Goal: Task Accomplishment & Management: Complete application form

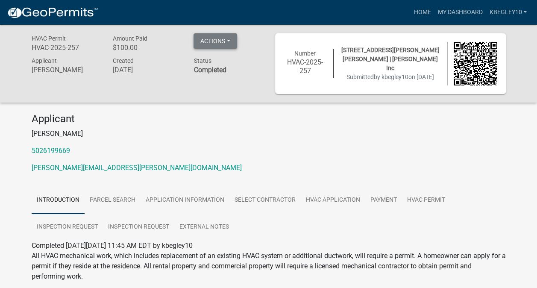
click at [230, 44] on button "Actions" at bounding box center [216, 40] width 44 height 15
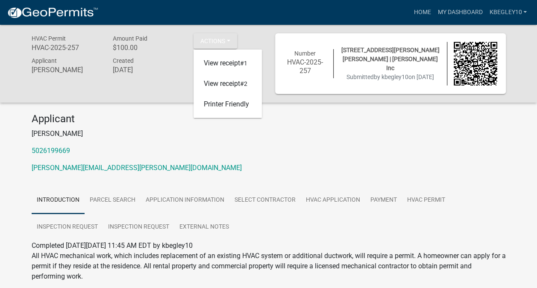
click at [349, 156] on div "Applicant [PERSON_NAME] 5026199669 [PERSON_NAME][EMAIL_ADDRESS][PERSON_NAME][DO…" at bounding box center [268, 146] width 487 height 67
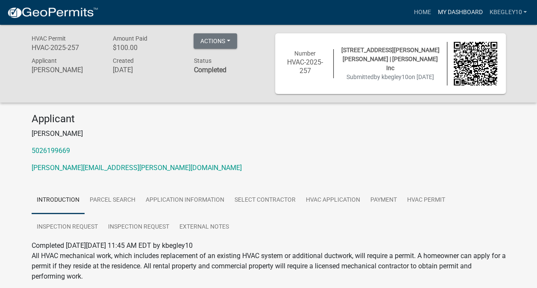
click at [450, 14] on link "My Dashboard" at bounding box center [460, 12] width 52 height 16
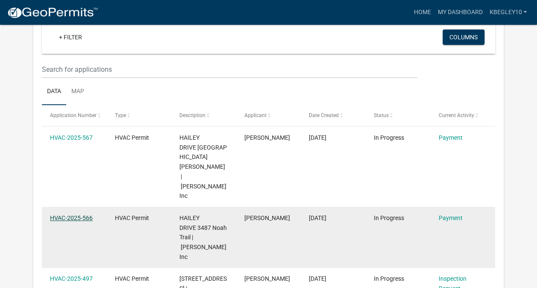
scroll to position [70, 0]
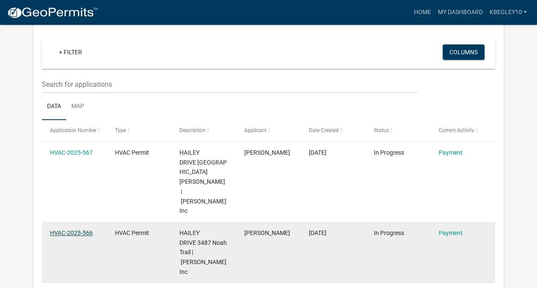
click at [80, 229] on link "HVAC-2025-566" at bounding box center [71, 232] width 43 height 7
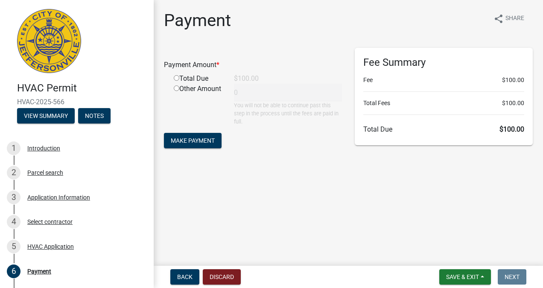
click at [177, 78] on input "radio" at bounding box center [177, 78] width 6 height 6
radio input "true"
type input "100"
click at [195, 137] on span "Make Payment" at bounding box center [193, 140] width 44 height 7
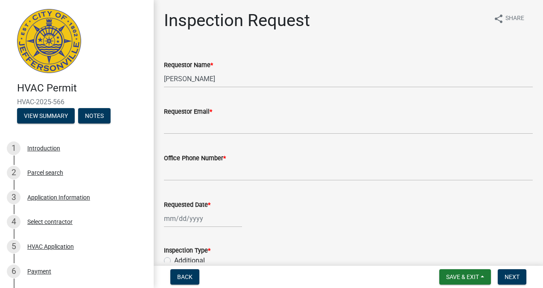
click at [356, 239] on form "Inspection Type * Additional Rough-In Duct Work Final Misc Hood Type 1 Hood Typ…" at bounding box center [348, 281] width 369 height 92
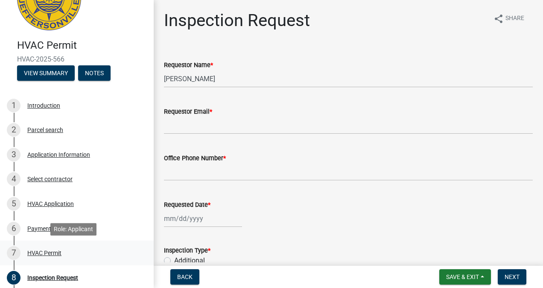
click at [49, 253] on div "HVAC Permit" at bounding box center [44, 253] width 34 height 6
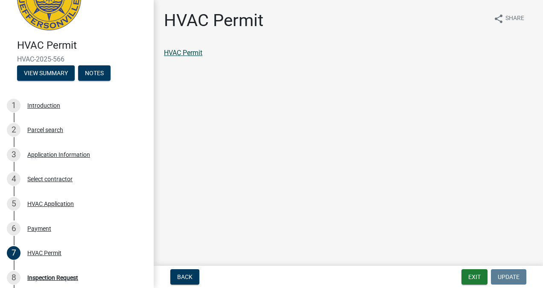
click at [178, 53] on link "HVAC Permit" at bounding box center [183, 53] width 38 height 8
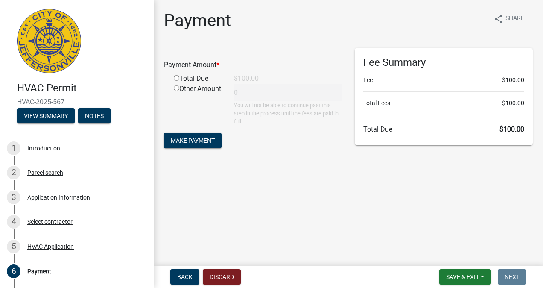
click at [177, 78] on input "radio" at bounding box center [177, 78] width 6 height 6
radio input "true"
type input "100"
click at [191, 141] on span "Make Payment" at bounding box center [193, 140] width 44 height 7
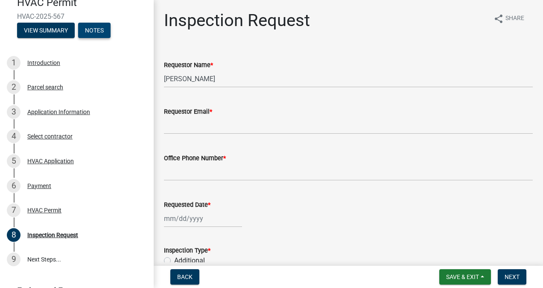
scroll to position [128, 0]
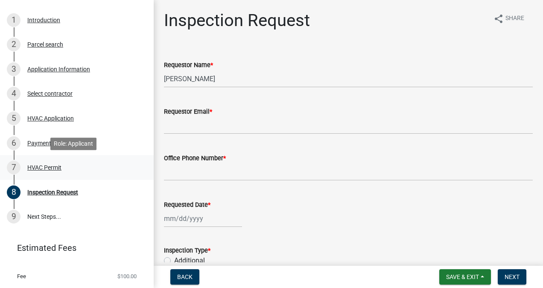
click at [44, 168] on div "HVAC Permit" at bounding box center [44, 167] width 34 height 6
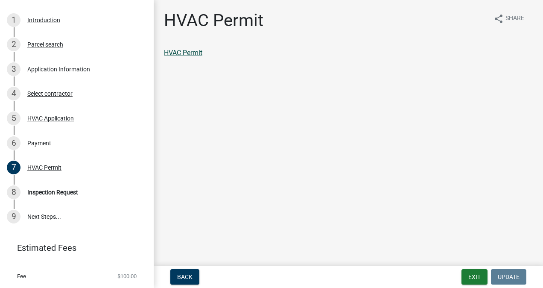
click at [174, 51] on link "HVAC Permit" at bounding box center [183, 53] width 38 height 8
